Goal: Navigation & Orientation: Find specific page/section

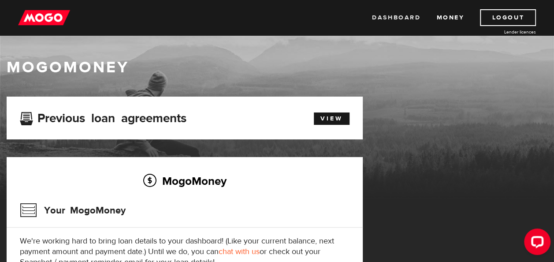
click at [394, 15] on link "Dashboard" at bounding box center [396, 17] width 48 height 17
click at [452, 15] on link "Money" at bounding box center [450, 17] width 28 height 17
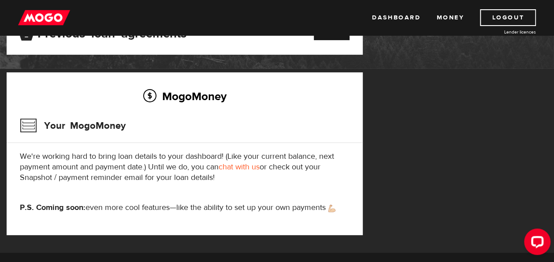
scroll to position [44, 0]
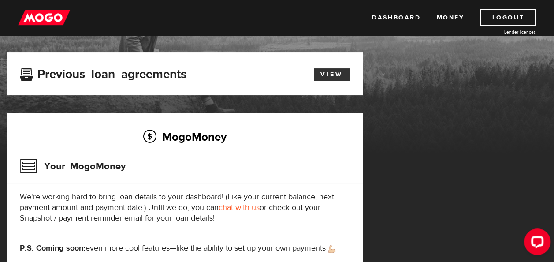
click at [333, 70] on link "View" at bounding box center [332, 74] width 36 height 12
